Goal: Information Seeking & Learning: Understand process/instructions

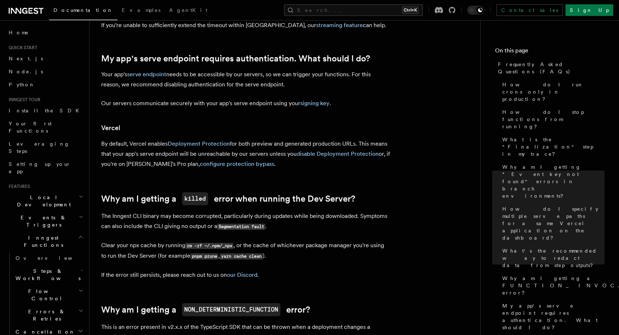
scroll to position [837, 0]
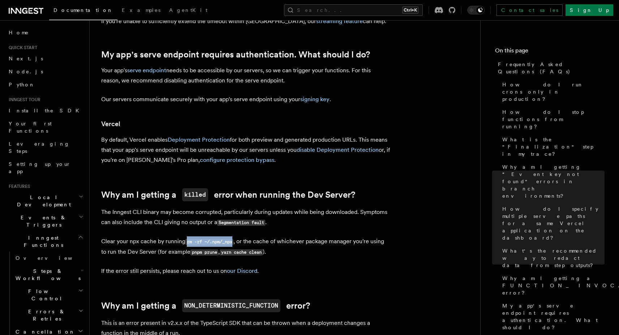
drag, startPoint x: 186, startPoint y: 244, endPoint x: 233, endPoint y: 239, distance: 46.5
click at [233, 239] on code "rm -rf ~/.npm/_npx" at bounding box center [209, 242] width 48 height 6
copy code "rm -rf ~/.npm/_npx"
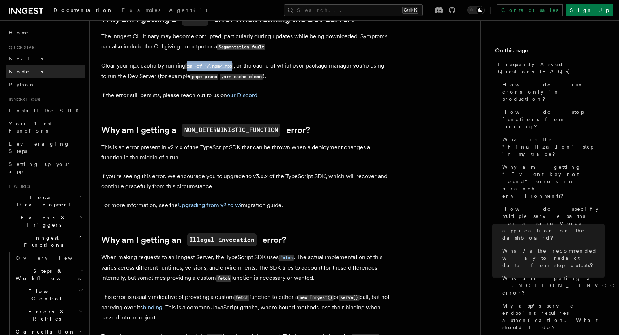
click at [31, 77] on link "Node.js" at bounding box center [45, 71] width 79 height 13
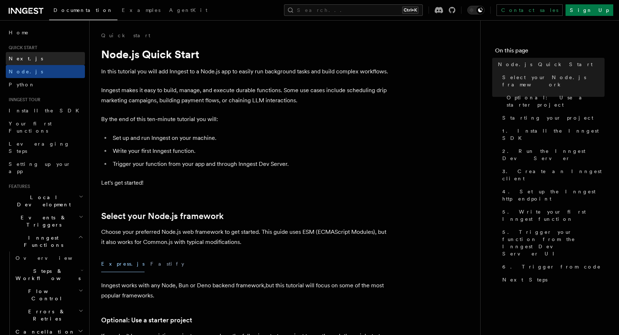
click at [23, 62] on span "Next.js" at bounding box center [26, 58] width 34 height 7
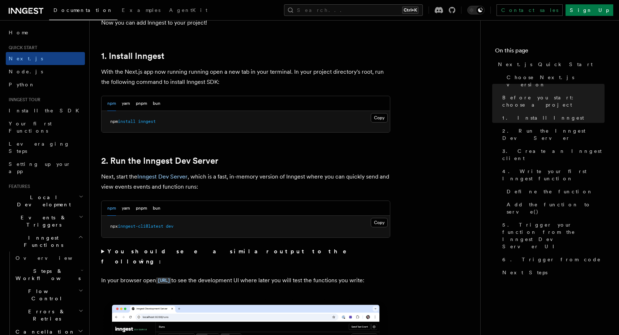
scroll to position [383, 0]
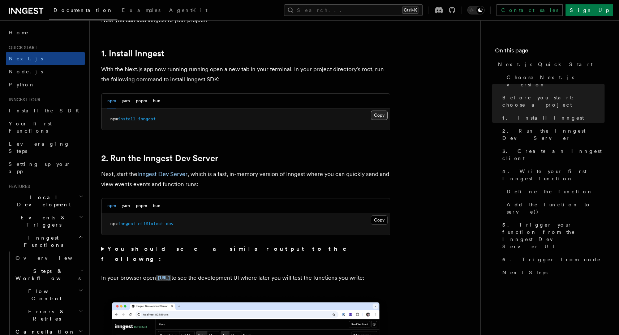
click at [386, 114] on button "Copy Copied" at bounding box center [379, 115] width 17 height 9
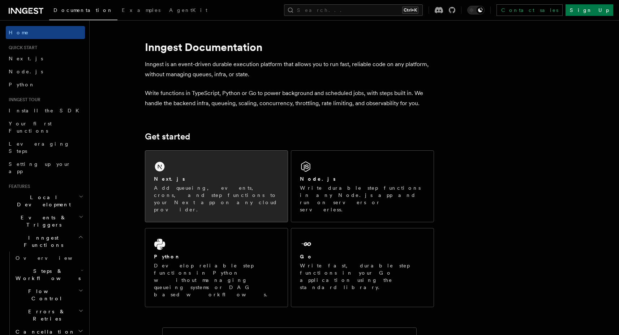
click at [164, 155] on div "Next.js Add queueing, events, crons, and step functions to your Next app on any…" at bounding box center [216, 186] width 142 height 71
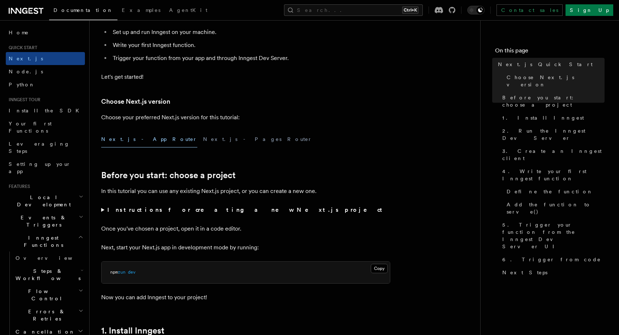
scroll to position [111, 0]
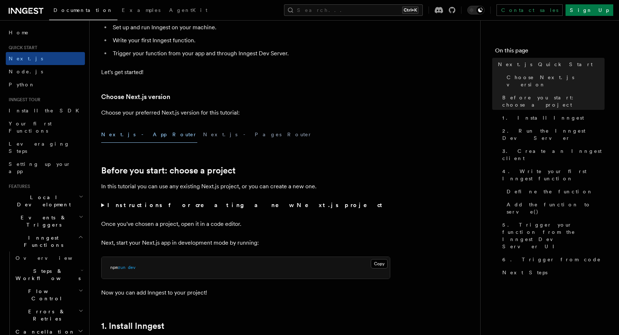
click at [104, 206] on summary "Instructions for creating a new Next.js project" at bounding box center [245, 205] width 289 height 10
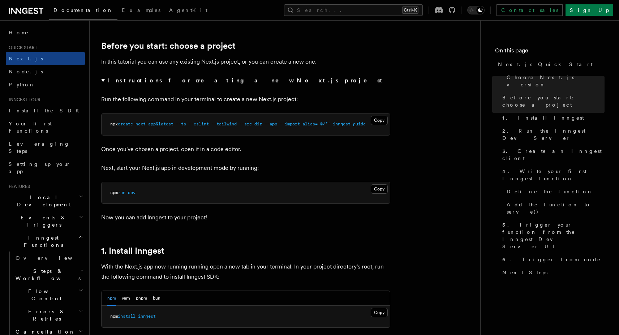
scroll to position [548, 0]
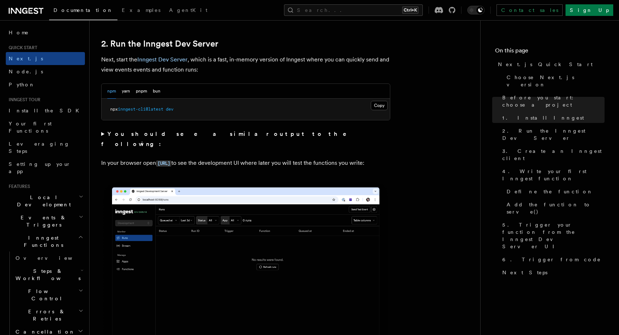
click at [186, 133] on strong "You should see a similar output to the following:" at bounding box center [229, 138] width 256 height 17
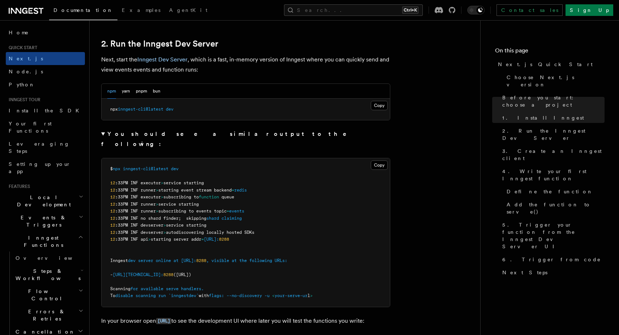
click at [170, 134] on strong "You should see a similar output to the following:" at bounding box center [229, 138] width 256 height 17
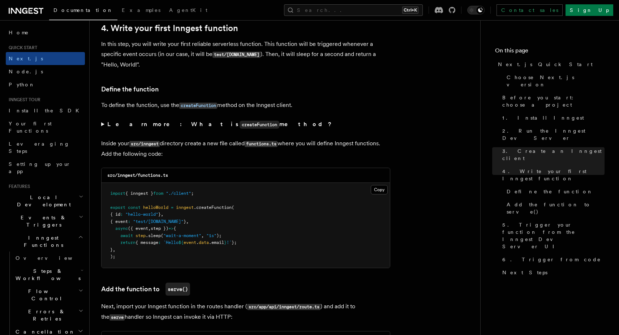
scroll to position [1198, 0]
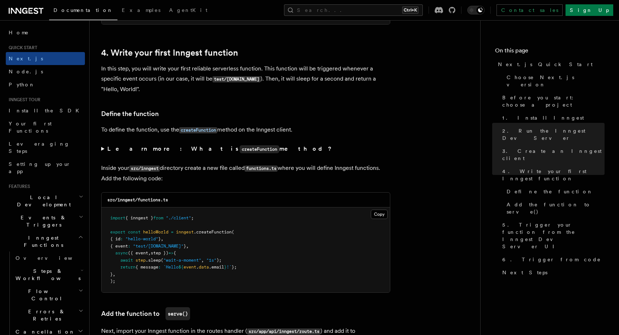
click at [124, 149] on strong "Learn more: What is createFunction method?" at bounding box center [220, 148] width 226 height 7
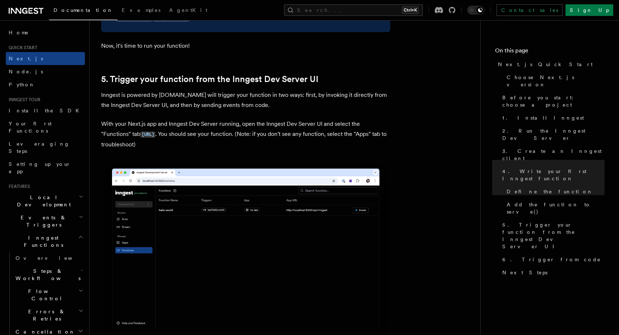
scroll to position [1809, 0]
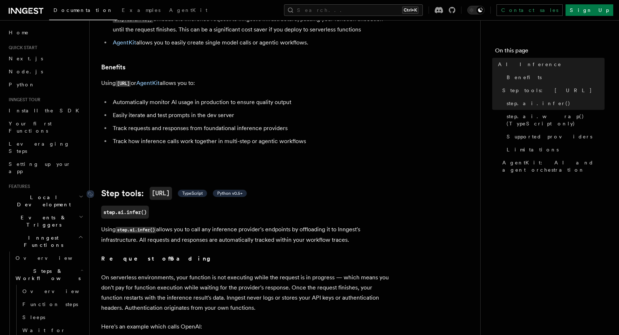
click at [242, 190] on span "Python v0.5+" at bounding box center [229, 193] width 25 height 6
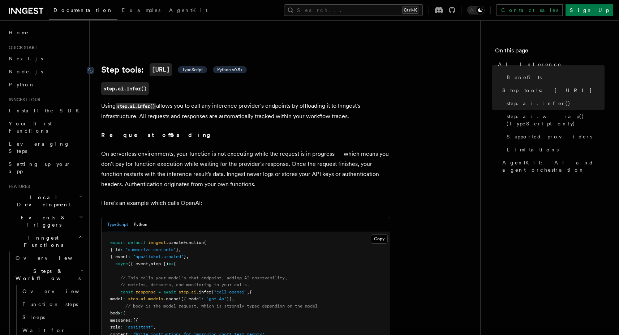
scroll to position [258, 0]
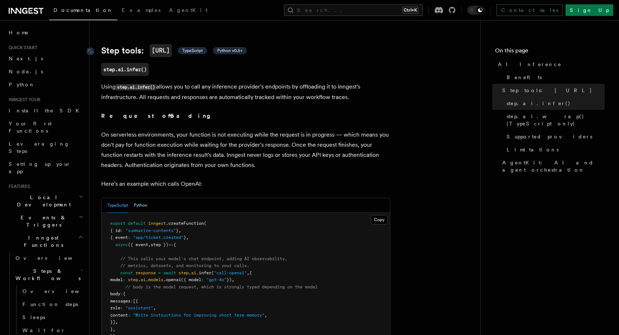
click at [143, 202] on button "Python" at bounding box center [141, 205] width 14 height 15
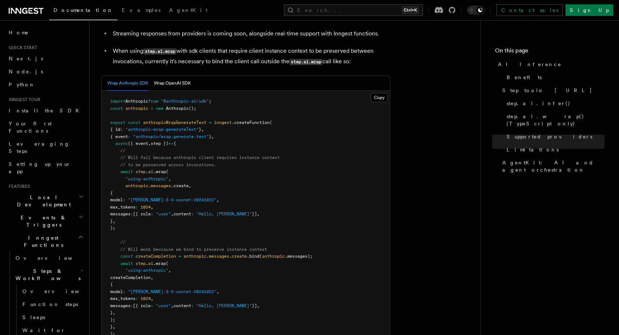
scroll to position [1145, 0]
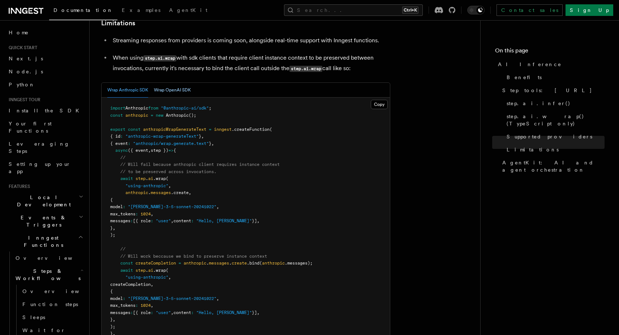
click at [170, 83] on button "Wrap OpenAI SDK" at bounding box center [172, 90] width 37 height 15
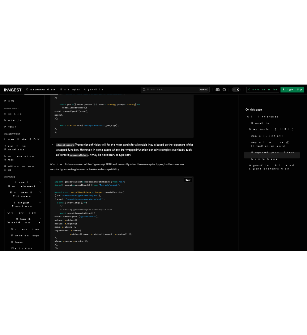
scroll to position [1789, 0]
